Goal: Find specific page/section: Find specific page/section

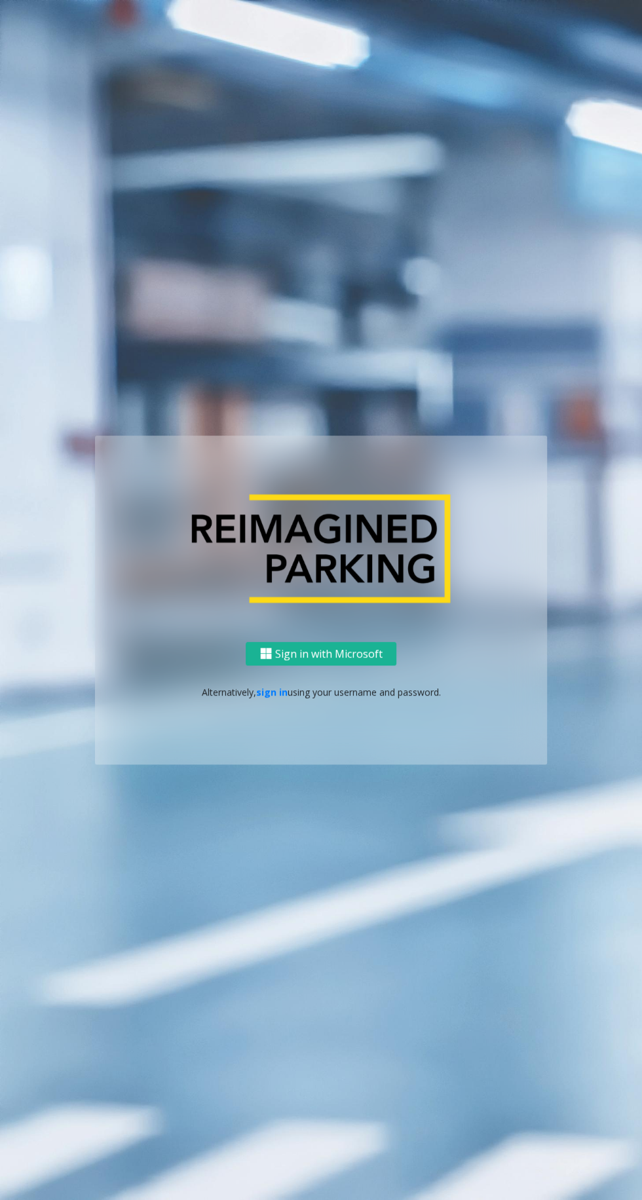
click at [263, 698] on link "sign in" at bounding box center [271, 692] width 31 height 12
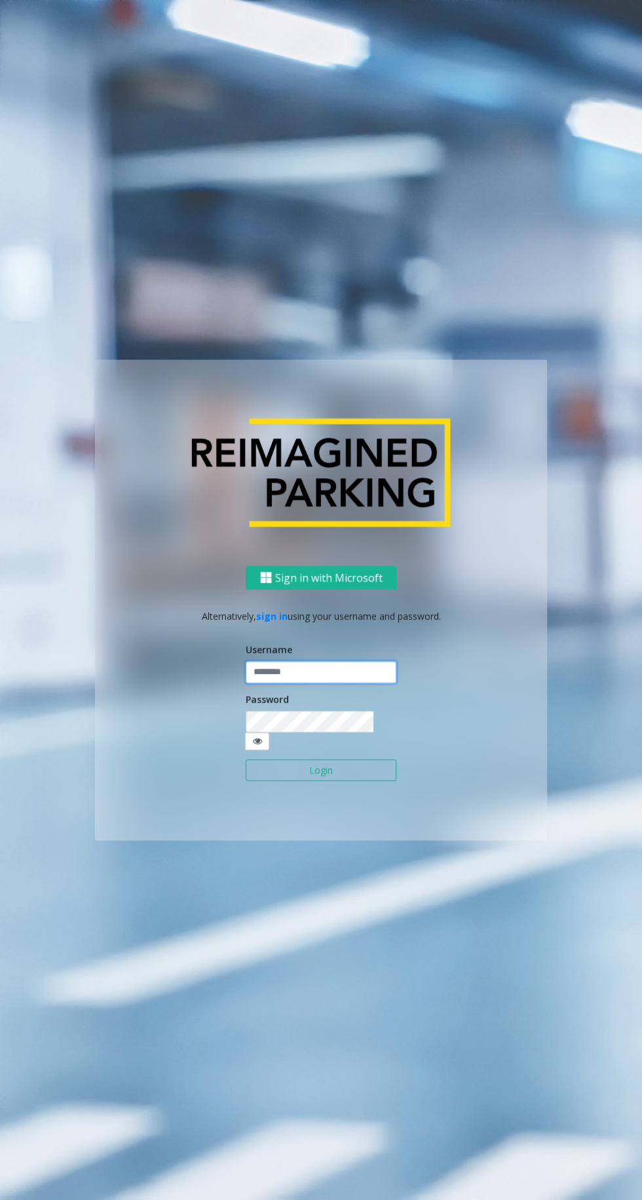
click at [275, 683] on input "text" at bounding box center [321, 672] width 151 height 22
type input "*******"
click at [246, 759] on button "Login" at bounding box center [321, 770] width 151 height 22
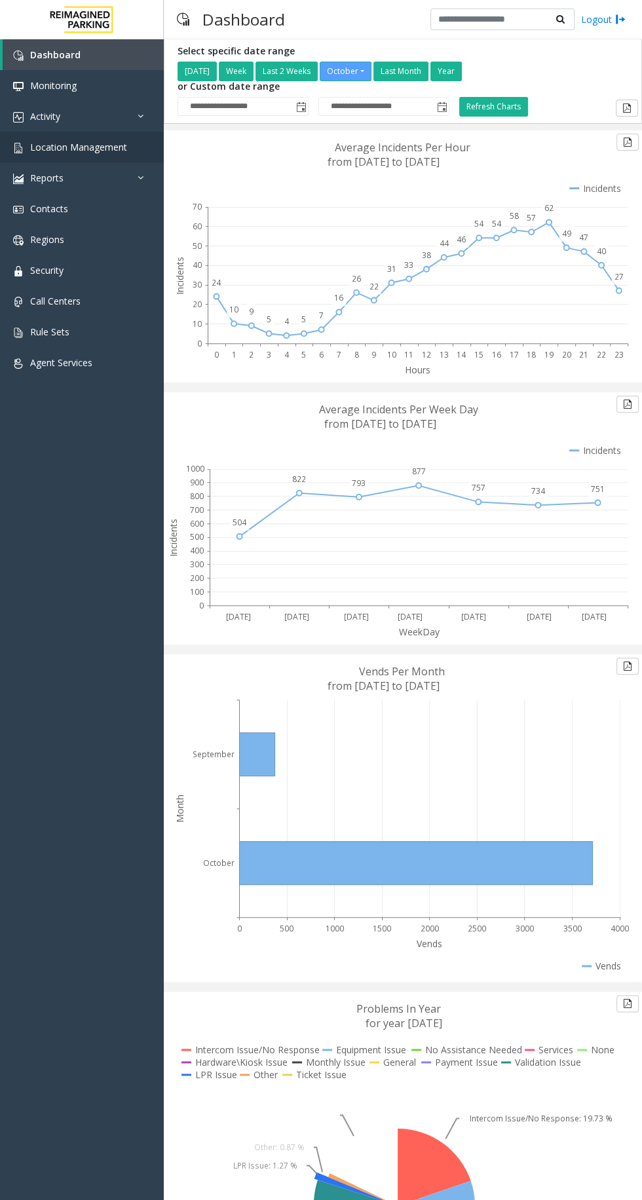
click at [54, 147] on span "Location Management" at bounding box center [78, 147] width 97 height 12
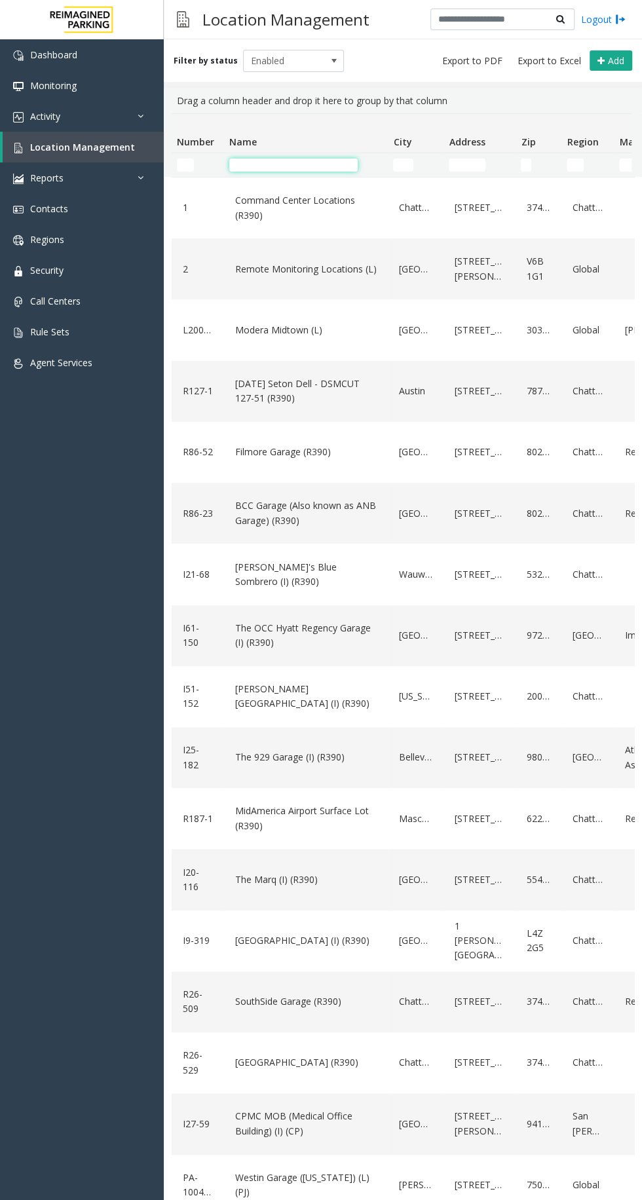
click at [243, 168] on input "Name Filter" at bounding box center [293, 164] width 128 height 13
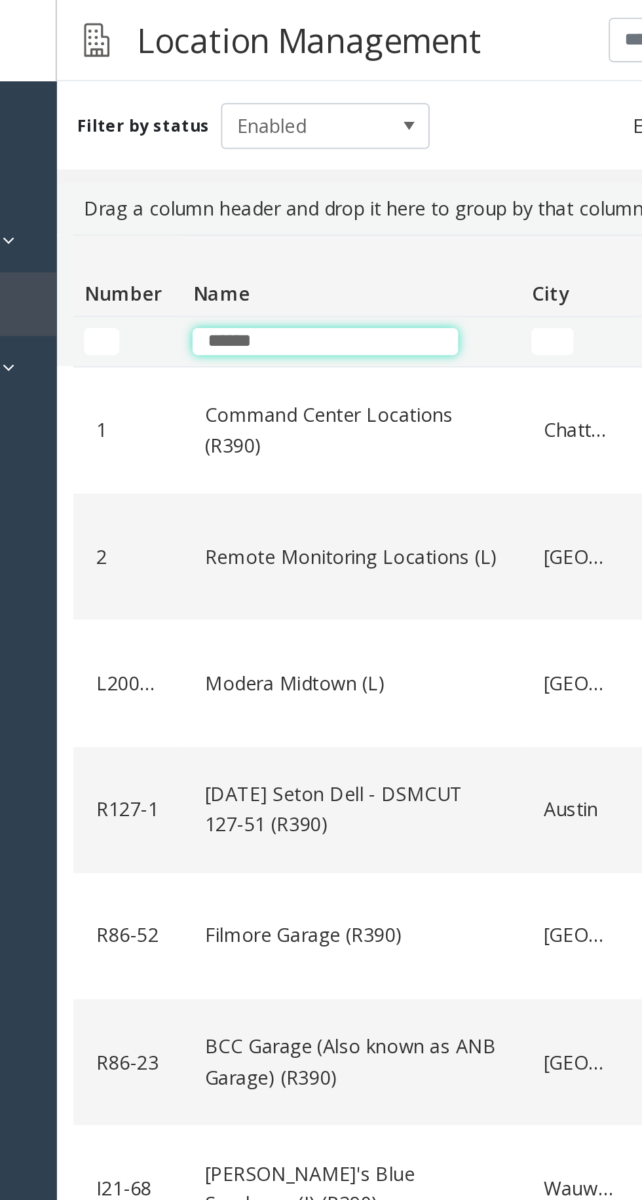
type input "******"
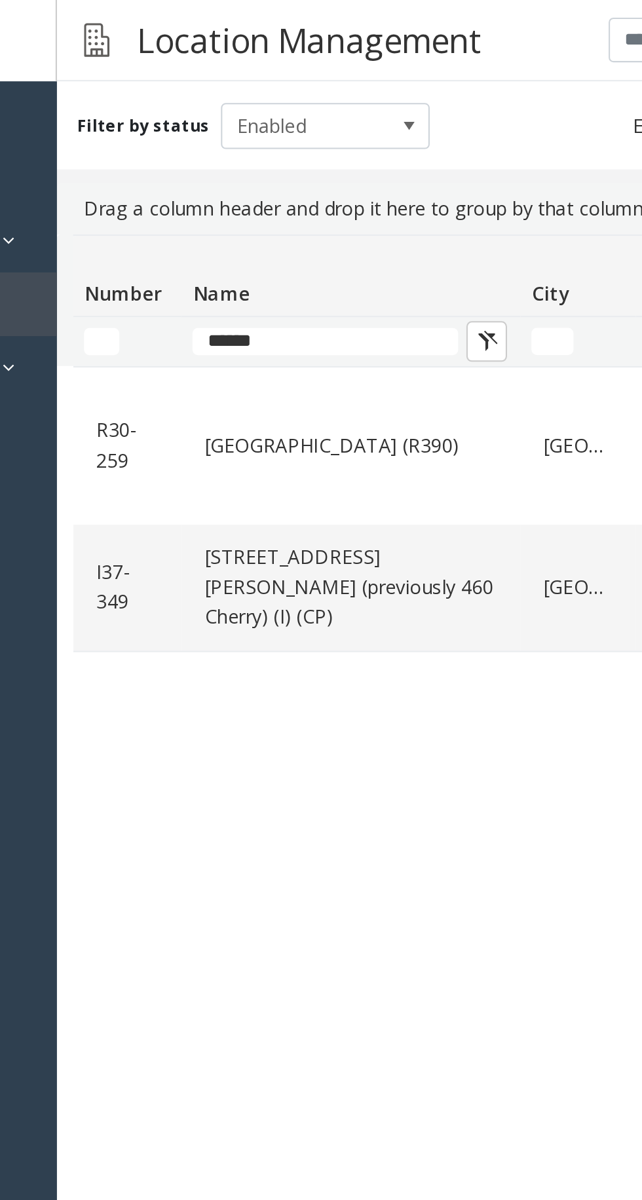
click at [261, 205] on link "[GEOGRAPHIC_DATA] (R390)" at bounding box center [306, 215] width 148 height 21
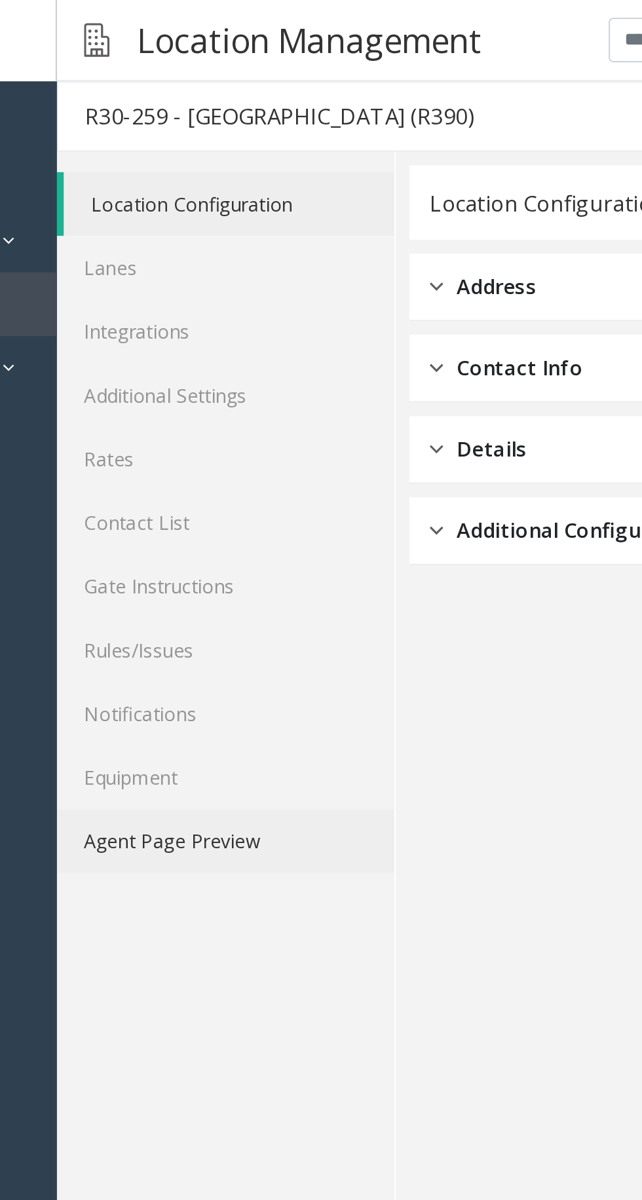
click at [221, 411] on link "Agent Page Preview" at bounding box center [245, 406] width 163 height 31
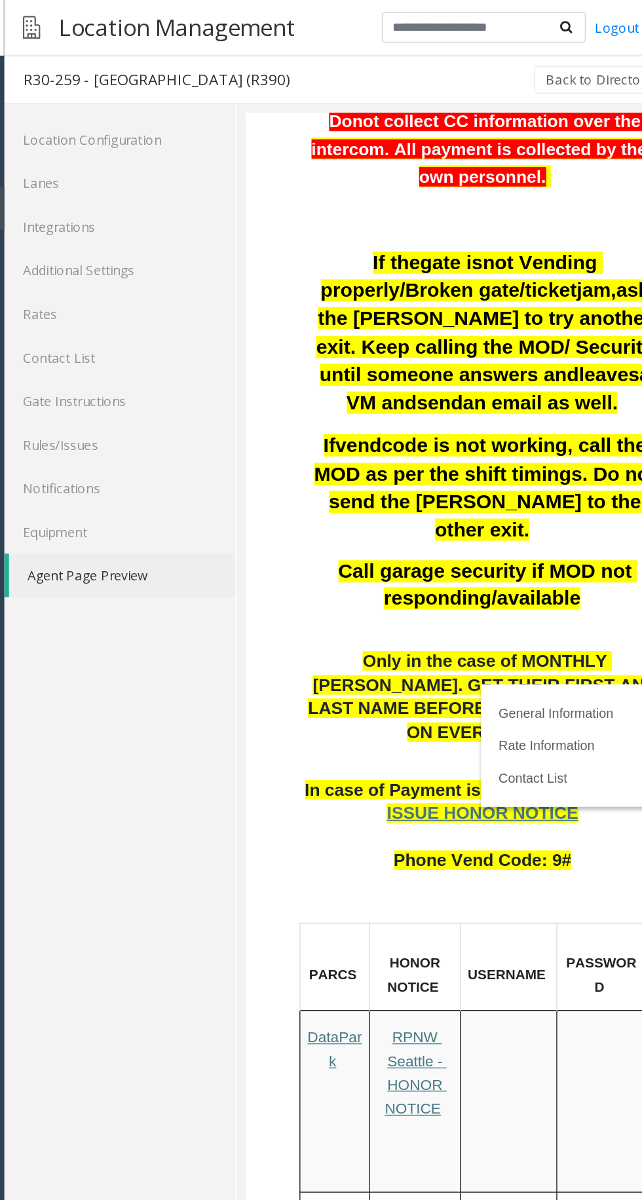
click at [494, 667] on p at bounding box center [413, 675] width 255 height 17
click at [478, 542] on link "General Information" at bounding box center [464, 536] width 81 height 10
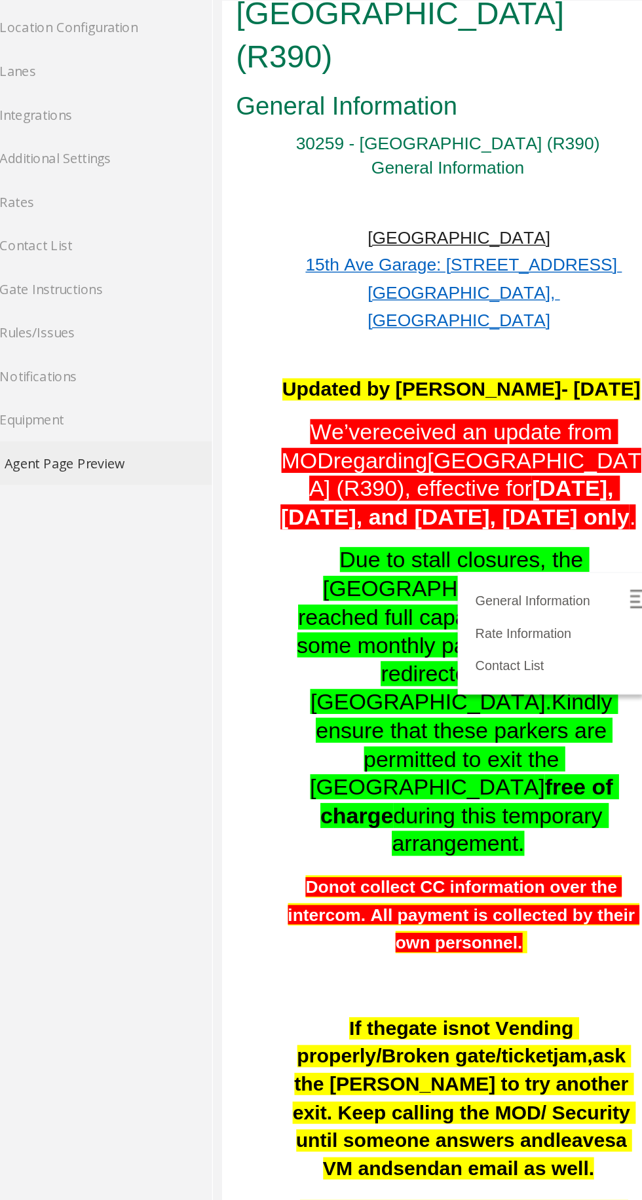
click at [506, 434] on li "General Information" at bounding box center [454, 425] width 117 height 20
click at [515, 430] on img at bounding box center [515, 422] width 13 height 13
